Goal: Entertainment & Leisure: Browse casually

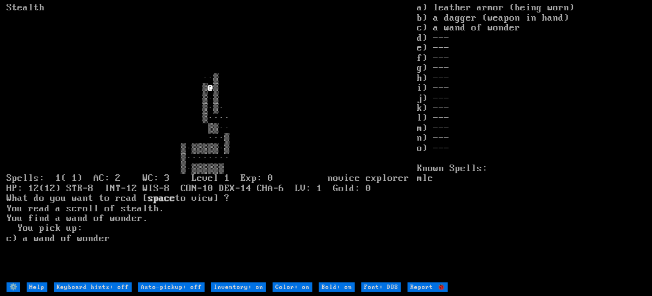
type off "Auto-pickup: on"
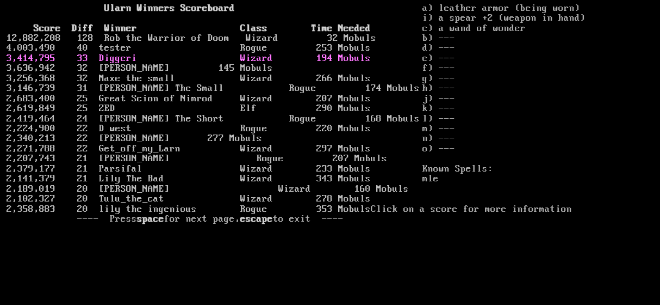
click at [122, 58] on link "3,414,795 33 Diggeri Wizard 194 Mobuls" at bounding box center [189, 58] width 364 height 11
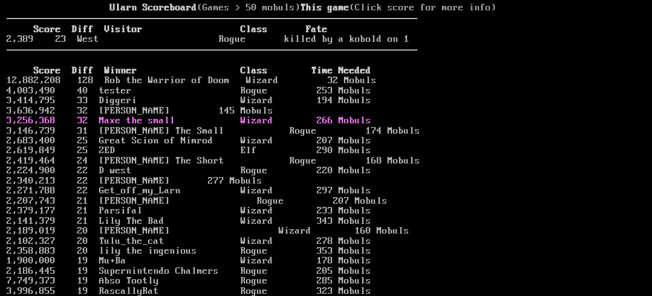
click at [113, 126] on link "3,256,368 32 Maxe the small Wizard 266 Mobuls" at bounding box center [189, 120] width 364 height 11
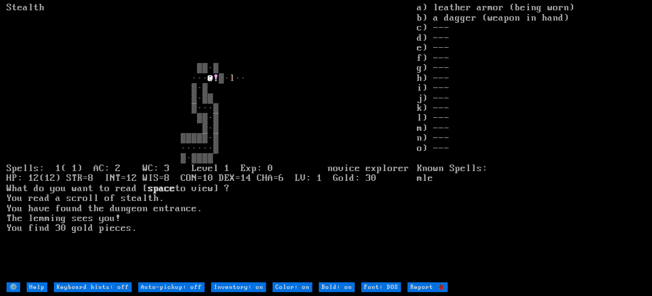
type off "Auto-pickup: on"
